Goal: Find specific page/section: Find specific page/section

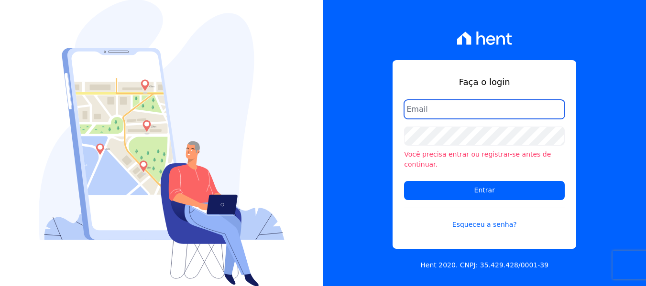
type input "nati@focoempreendimentos.com"
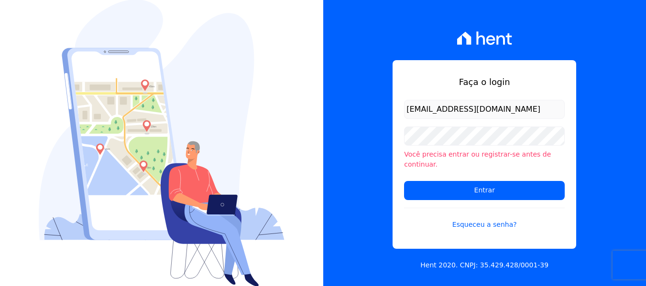
click at [446, 116] on input "nati@focoempreendimentos.com" at bounding box center [484, 109] width 161 height 19
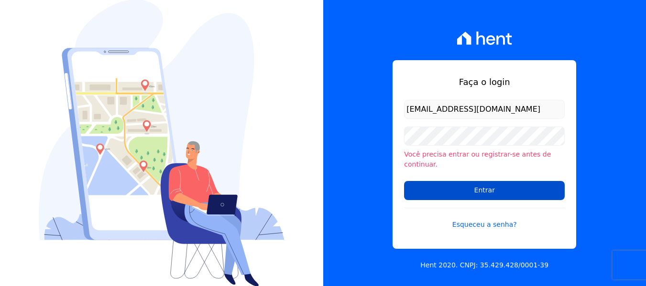
click at [409, 183] on input "Entrar" at bounding box center [484, 190] width 161 height 19
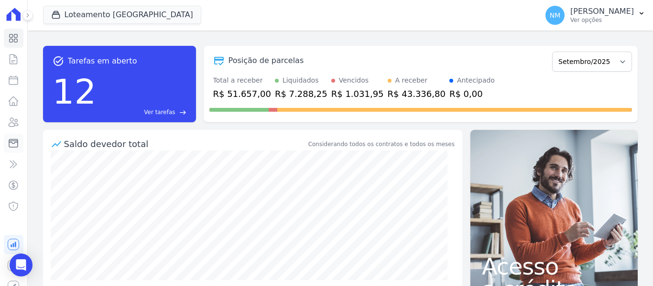
click at [14, 144] on link "Minha Carteira" at bounding box center [14, 143] width 20 height 19
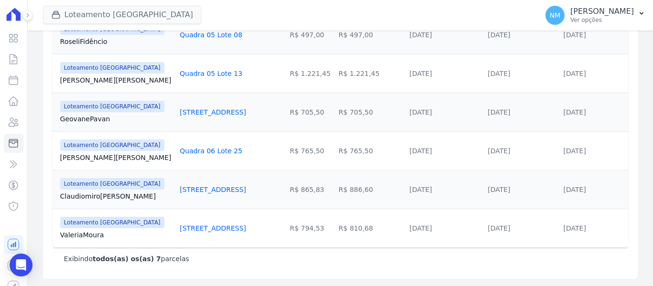
scroll to position [286, 0]
drag, startPoint x: 84, startPoint y: 204, endPoint x: 223, endPoint y: 198, distance: 139.8
click at [223, 198] on tr "Loteamento [GEOGRAPHIC_DATA] Claudiomiro Silva [STREET_ADDRESS] R$ 865,83 R$ 88…" at bounding box center [341, 189] width 576 height 39
copy tr "[PERSON_NAME][STREET_ADDRESS]"
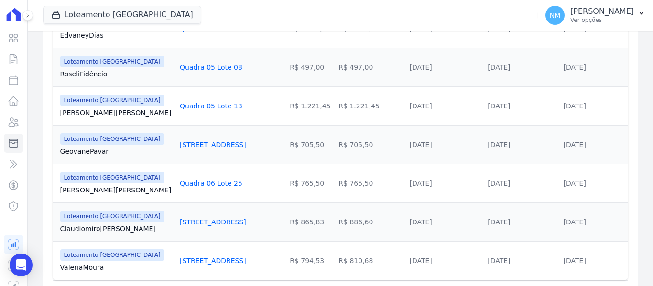
scroll to position [239, 0]
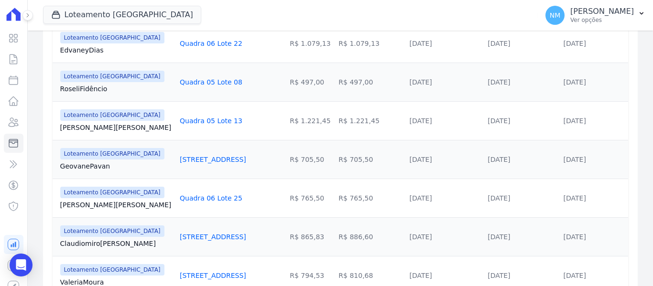
drag, startPoint x: 218, startPoint y: 122, endPoint x: 62, endPoint y: 133, distance: 156.3
click at [62, 133] on tr "Loteamento [GEOGRAPHIC_DATA] [PERSON_NAME] [PERSON_NAME] Quadra 05 Lote 13 R$ 1…" at bounding box center [341, 120] width 576 height 39
copy tr "[PERSON_NAME] Quadra 05 Lote 13"
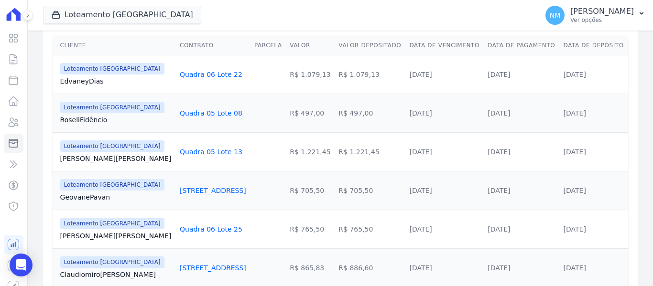
scroll to position [191, 0]
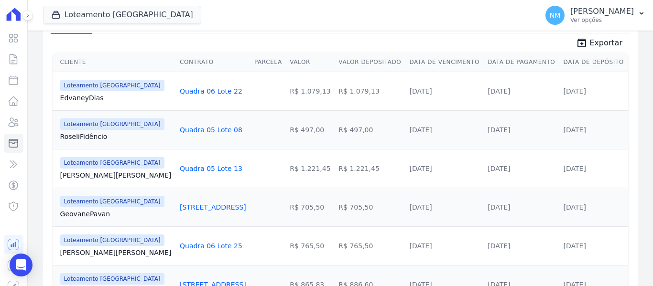
click at [95, 142] on td "Loteamento [GEOGRAPHIC_DATA] [GEOGRAPHIC_DATA] Fidêncio" at bounding box center [114, 129] width 123 height 39
drag, startPoint x: 67, startPoint y: 142, endPoint x: 191, endPoint y: 137, distance: 124.4
click at [191, 137] on div "Cliente Contrato Parcela Valor Valor Depositado Data de Vencimento Data de Paga…" at bounding box center [340, 198] width 606 height 298
click at [201, 146] on td "Quadra 05 Lote 08" at bounding box center [213, 129] width 75 height 39
drag, startPoint x: 207, startPoint y: 128, endPoint x: 69, endPoint y: 159, distance: 141.7
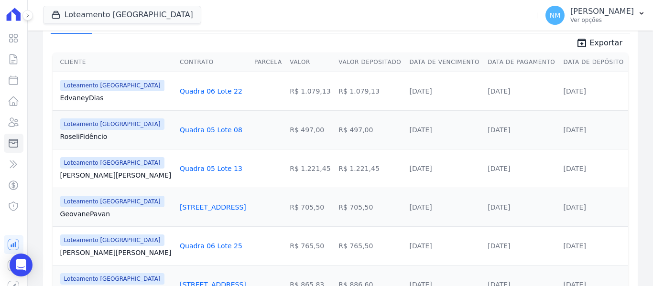
click at [55, 148] on tr "Loteamento [GEOGRAPHIC_DATA] [GEOGRAPHIC_DATA] Fidêncio Quadra 05 Lote 08 R$ 49…" at bounding box center [341, 129] width 576 height 39
copy tr "Roseli Fidêncio Quadra 05 Lote 08"
drag, startPoint x: 59, startPoint y: 218, endPoint x: 209, endPoint y: 220, distance: 150.2
click at [209, 220] on tr "Loteamento [GEOGRAPHIC_DATA] Geovane [GEOGRAPHIC_DATA] Quadra 15 Lote 01 R$ 705…" at bounding box center [341, 207] width 576 height 39
copy tr "Geovane Pavan Quadra 15 Lote 01"
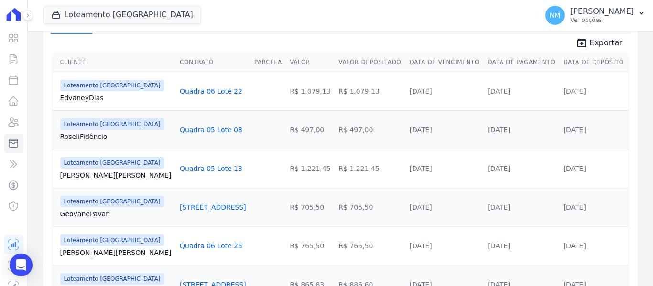
copy tr "Geovane Pavan Quadra 15 Lote 01"
drag, startPoint x: 55, startPoint y: 262, endPoint x: 218, endPoint y: 249, distance: 162.7
click at [218, 249] on tr "Loteamento [GEOGRAPHIC_DATA] [PERSON_NAME] Oliveira Quadra 06 Lote 25 R$ 765,50…" at bounding box center [341, 246] width 576 height 39
copy tr "[PERSON_NAME] 06 Lote 25"
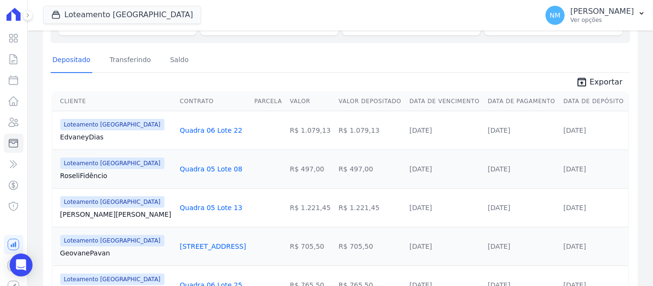
drag, startPoint x: 176, startPoint y: 134, endPoint x: 153, endPoint y: 142, distance: 24.6
click at [184, 138] on tr "Loteamento [GEOGRAPHIC_DATA] Edvaney Dias Quadra 06 Lote 22 R$ 1.079,13 R$ 1.07…" at bounding box center [341, 130] width 576 height 39
click at [212, 138] on td "Quadra 06 Lote 22" at bounding box center [213, 130] width 75 height 39
drag, startPoint x: 211, startPoint y: 133, endPoint x: 57, endPoint y: 140, distance: 154.6
click at [57, 140] on tr "Loteamento [GEOGRAPHIC_DATA] Edvaney Dias Quadra 06 Lote 22 R$ 1.079,13 R$ 1.07…" at bounding box center [341, 130] width 576 height 39
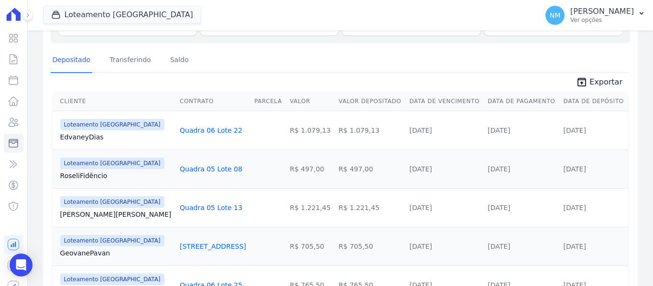
copy tr "[PERSON_NAME] Quadra 06 Lote 22"
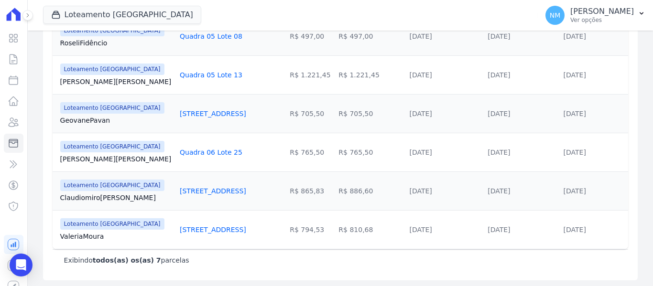
scroll to position [286, 0]
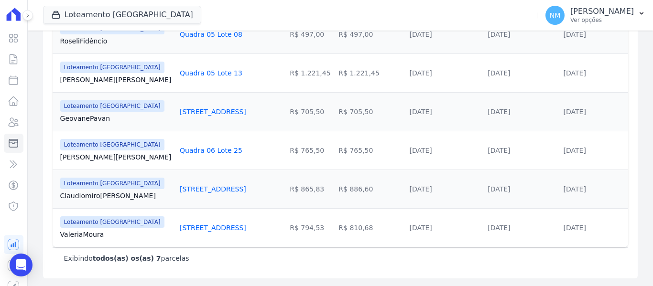
drag, startPoint x: 62, startPoint y: 243, endPoint x: 216, endPoint y: 229, distance: 154.6
click at [216, 229] on tr "Loteamento [GEOGRAPHIC_DATA] [PERSON_NAME] [GEOGRAPHIC_DATA] [STREET_ADDRESS] R…" at bounding box center [341, 227] width 576 height 39
click at [86, 234] on link "Valeria [GEOGRAPHIC_DATA]" at bounding box center [116, 235] width 112 height 10
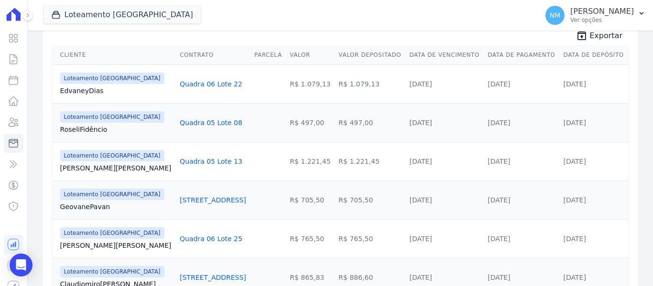
scroll to position [286, 0]
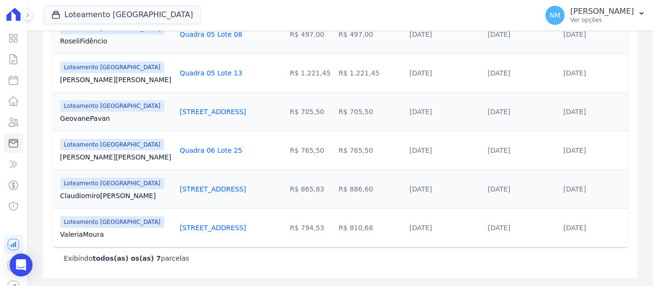
drag, startPoint x: 54, startPoint y: 238, endPoint x: 207, endPoint y: 232, distance: 152.7
click at [207, 232] on tr "Loteamento [GEOGRAPHIC_DATA] [PERSON_NAME] [GEOGRAPHIC_DATA] [STREET_ADDRESS] R…" at bounding box center [341, 227] width 576 height 39
copy tr "Valeria [STREET_ADDRESS]"
